Goal: Check status: Check status

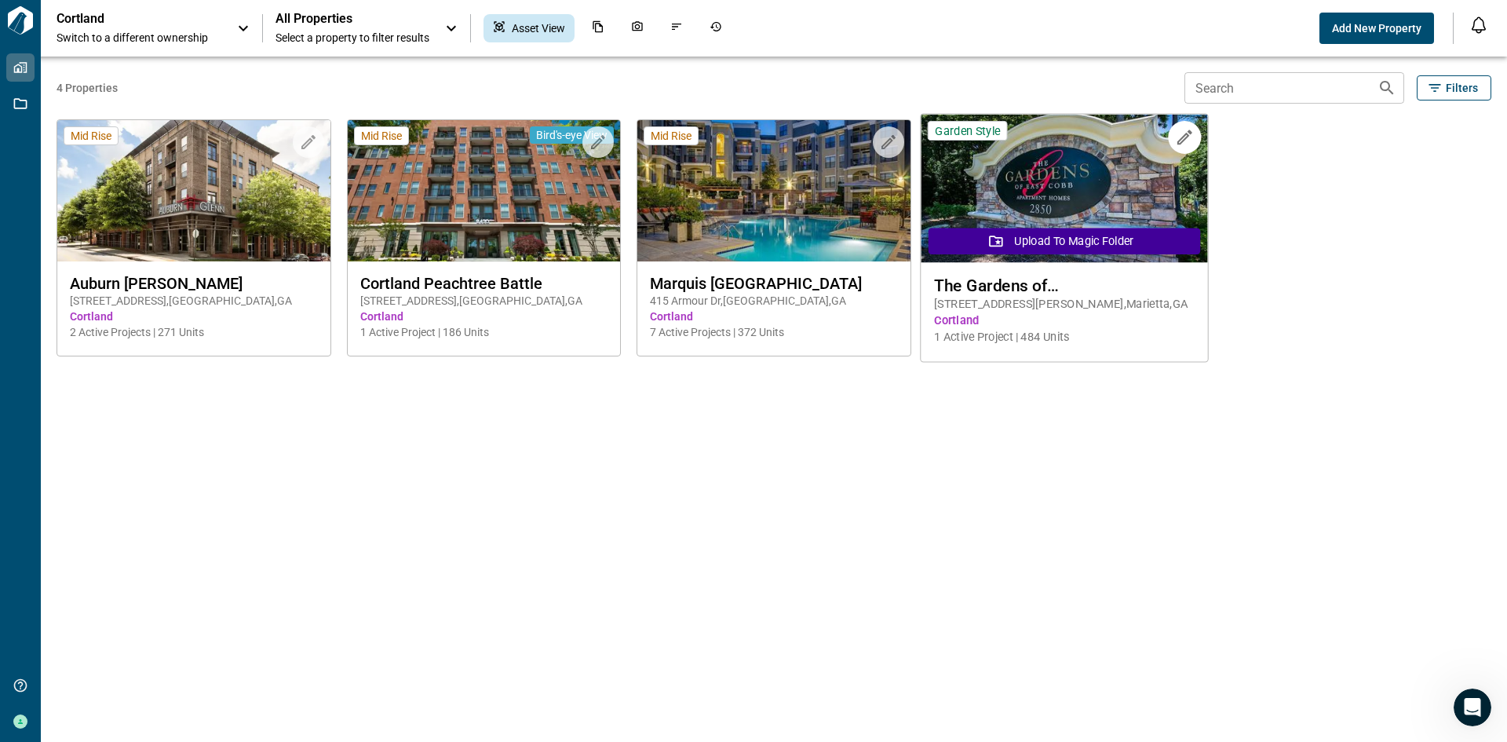
click at [1006, 292] on span "The Gardens of [GEOGRAPHIC_DATA][PERSON_NAME]" at bounding box center [1064, 285] width 260 height 20
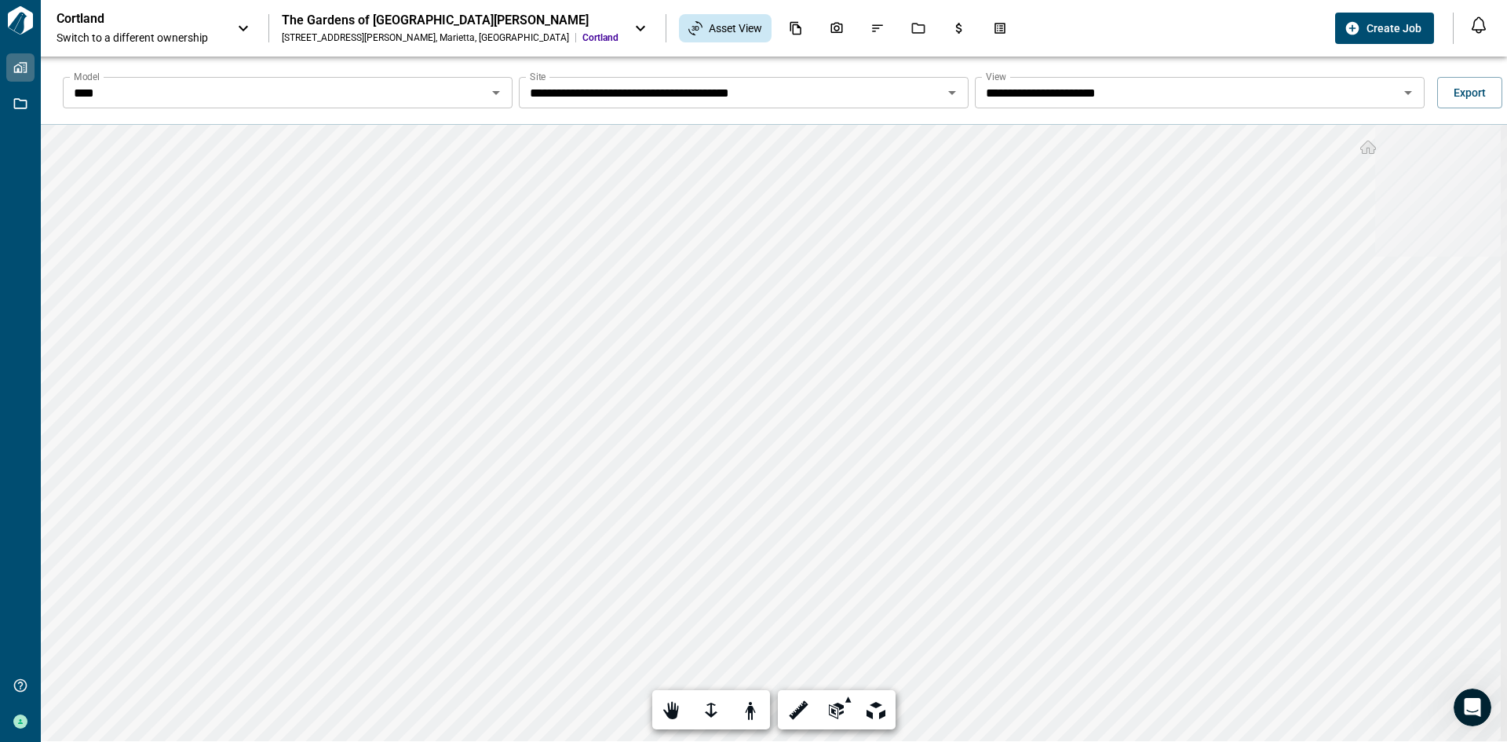
click at [631, 25] on icon at bounding box center [640, 28] width 19 height 19
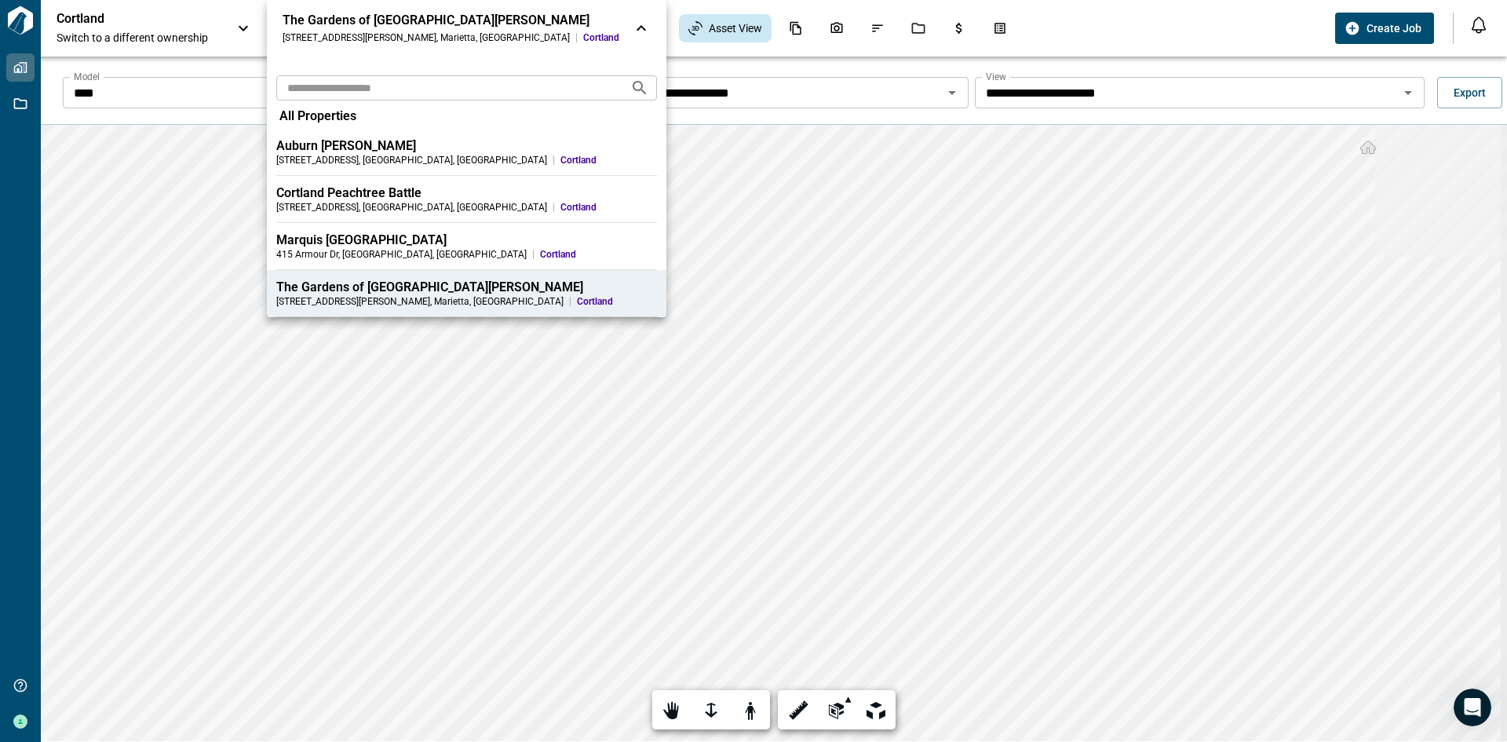
click at [356, 283] on div "The Gardens of [GEOGRAPHIC_DATA][PERSON_NAME]" at bounding box center [466, 287] width 381 height 16
click at [309, 110] on span "All Properties" at bounding box center [317, 116] width 77 height 16
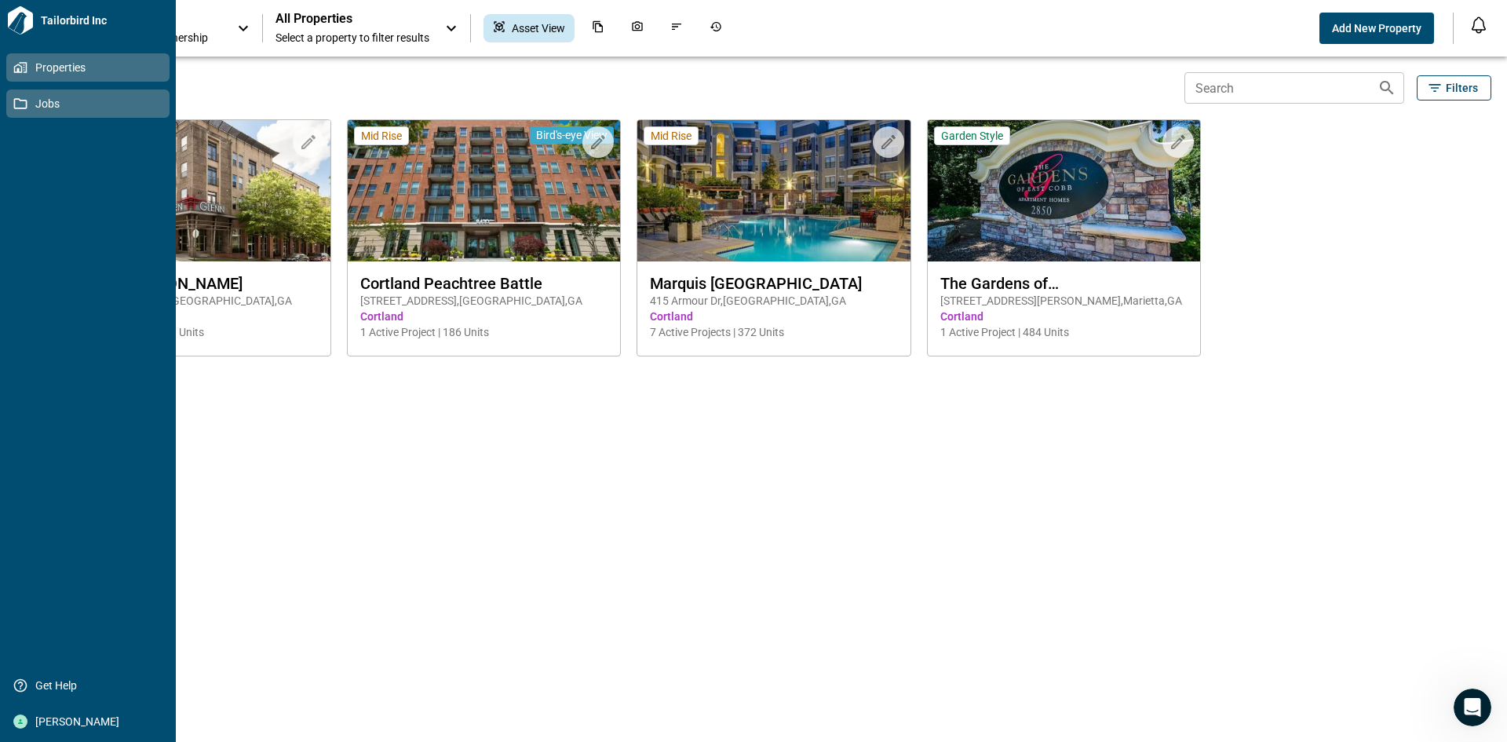
click at [22, 102] on icon at bounding box center [20, 104] width 14 height 14
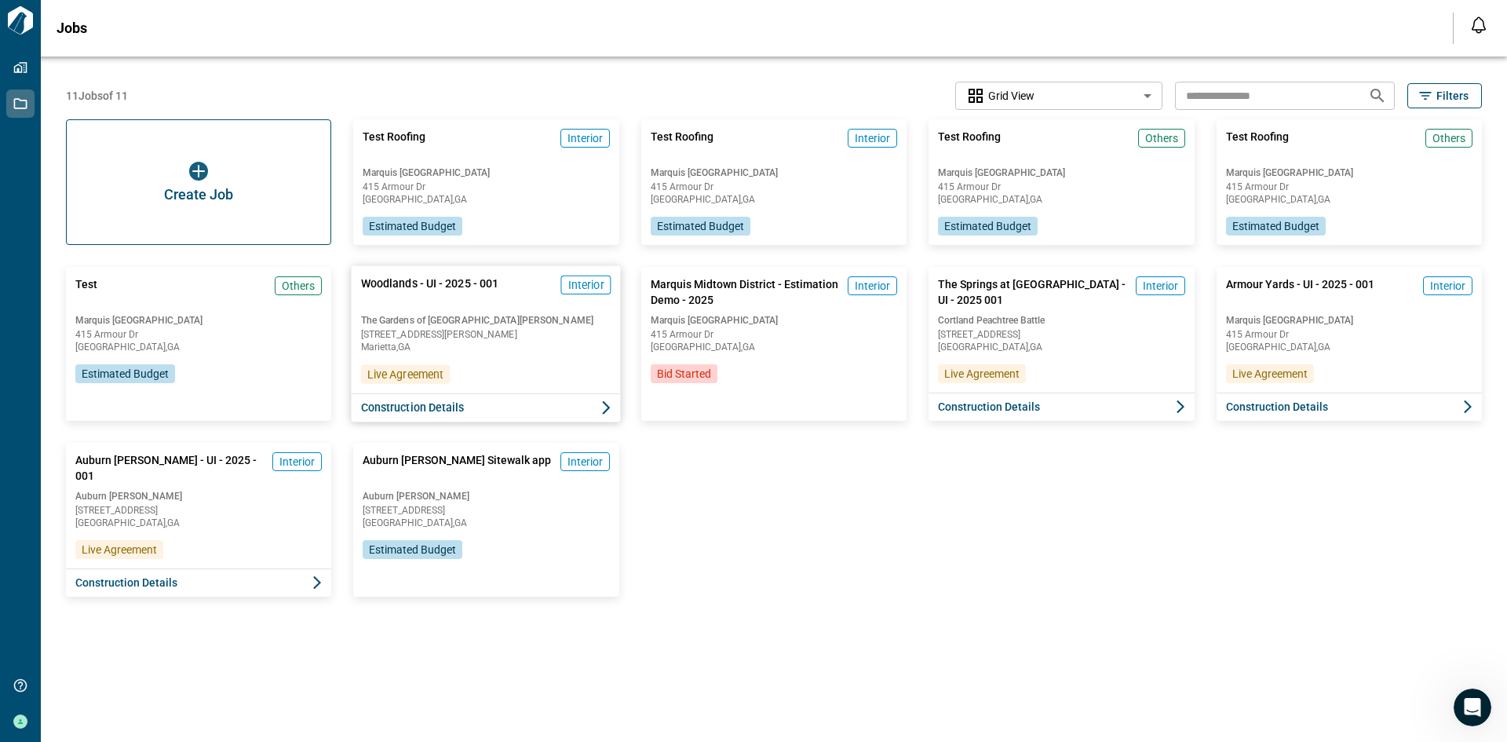
click at [390, 339] on div "The [GEOGRAPHIC_DATA][PERSON_NAME] [STREET_ADDRESS][PERSON_NAME]" at bounding box center [486, 332] width 250 height 38
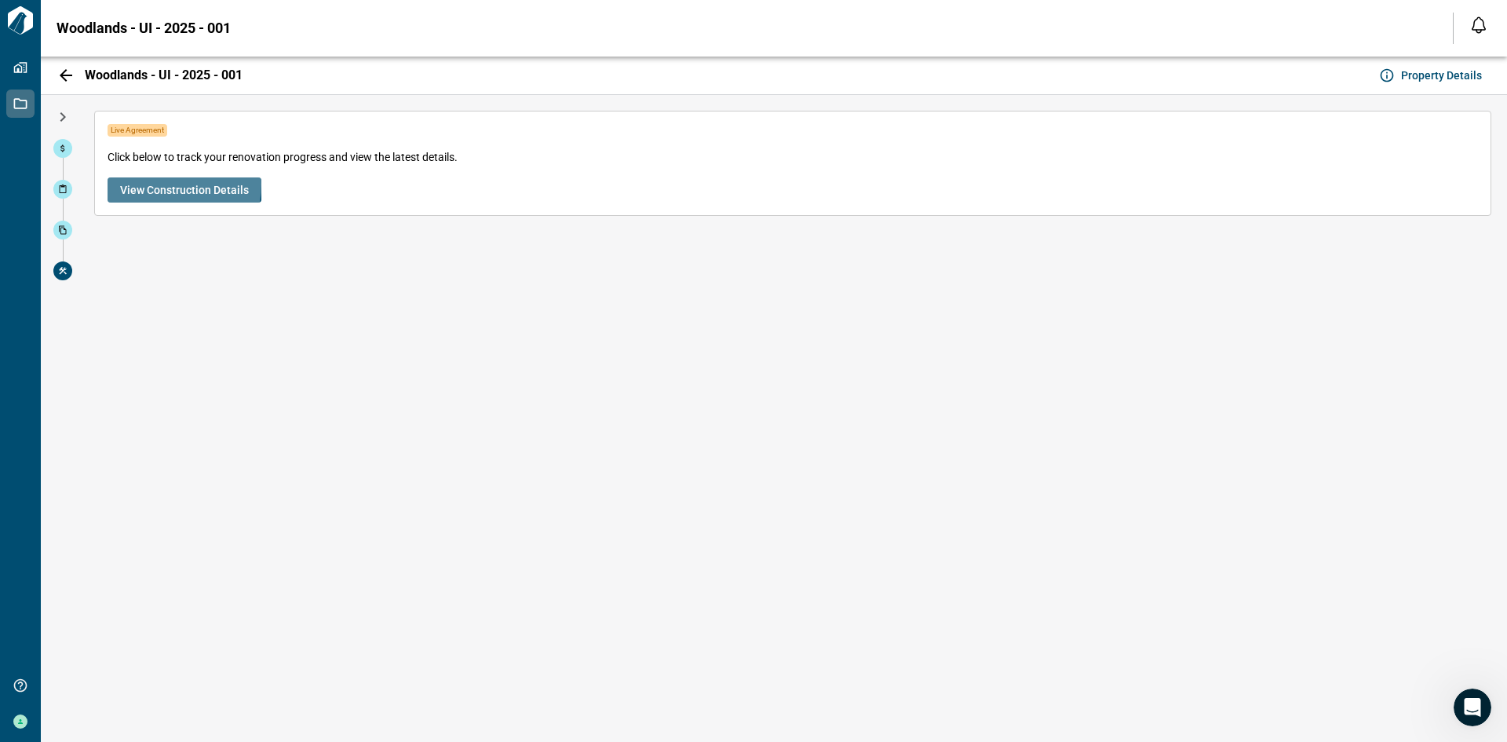
click at [166, 184] on span "View Construction Details" at bounding box center [184, 190] width 129 height 16
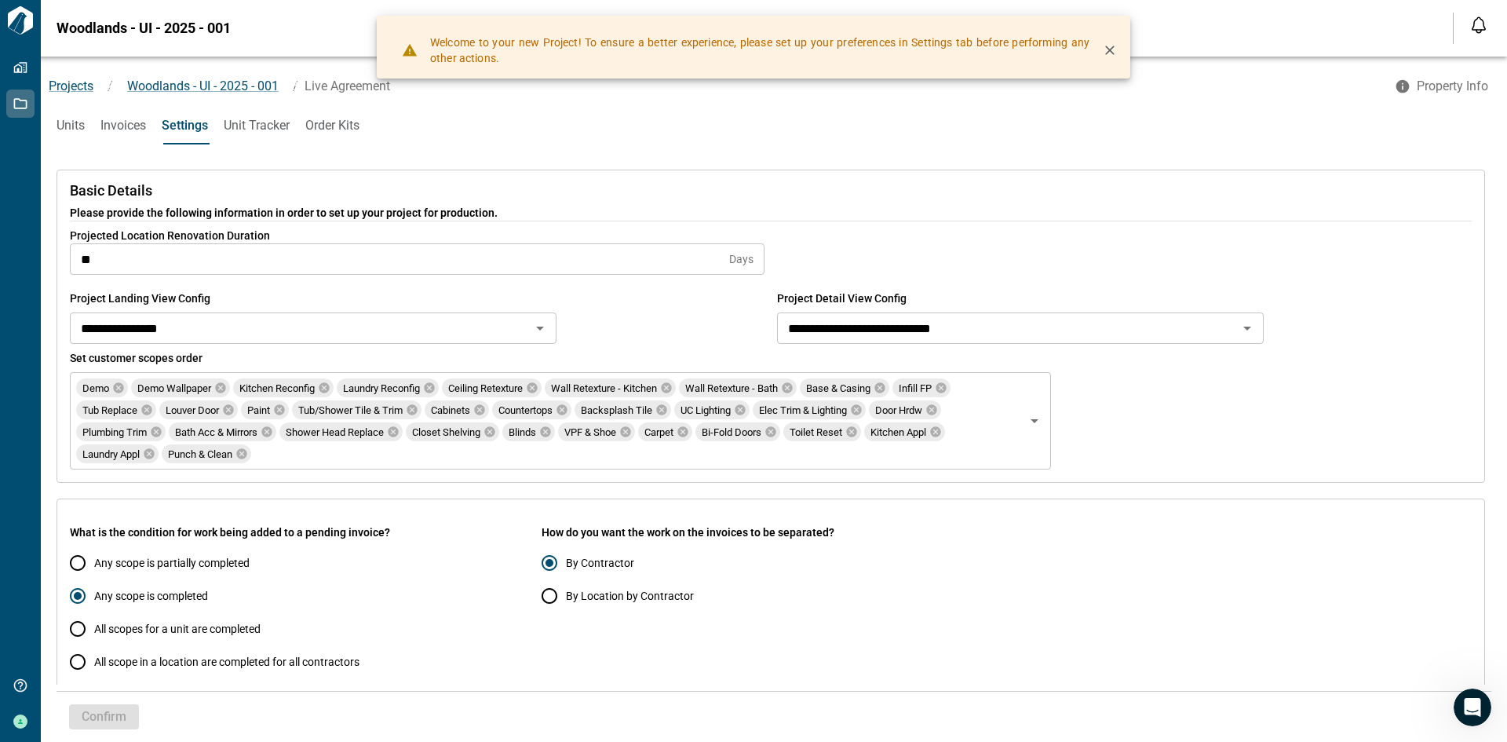
click at [1103, 51] on icon "button" at bounding box center [1110, 50] width 16 height 16
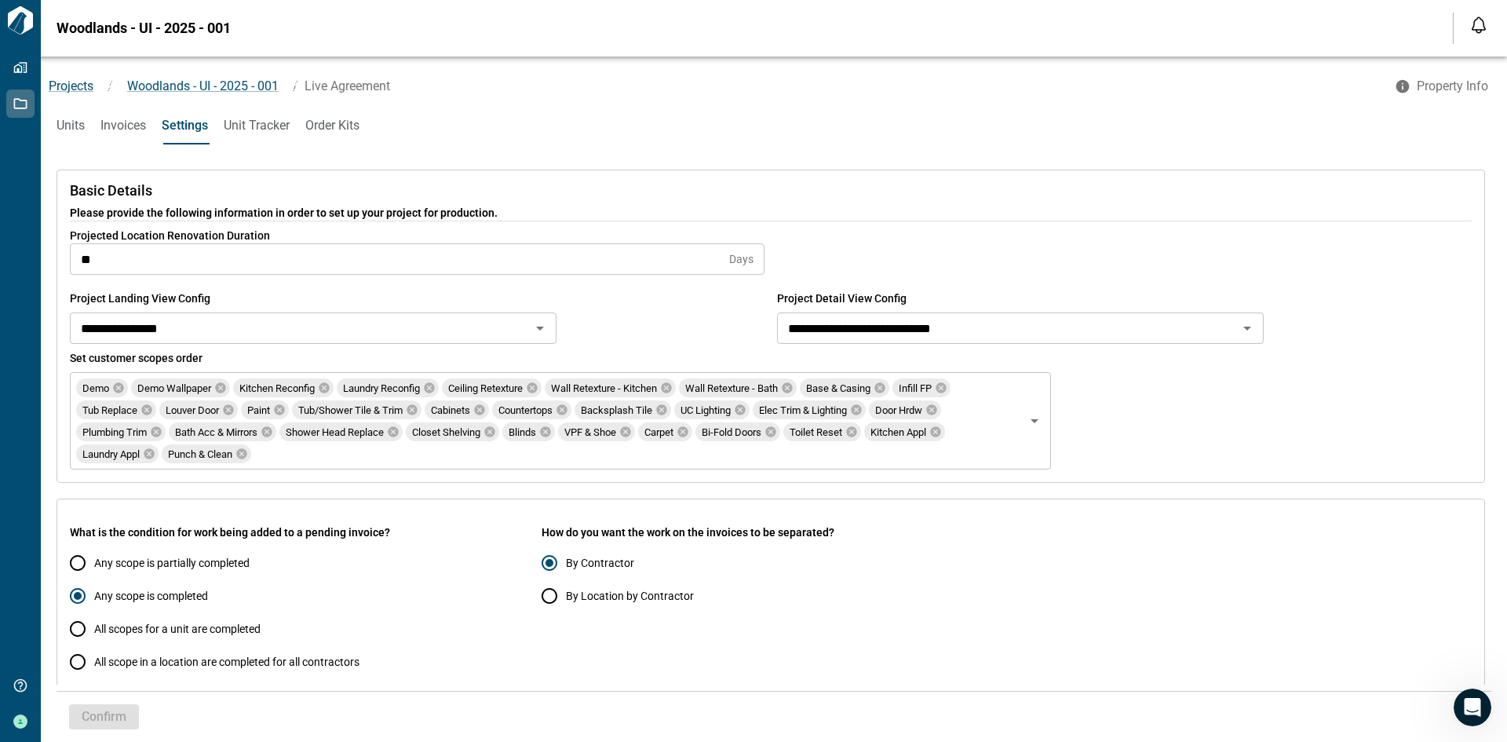
click at [260, 126] on span "Unit Tracker" at bounding box center [257, 126] width 66 height 16
